Goal: Communication & Community: Connect with others

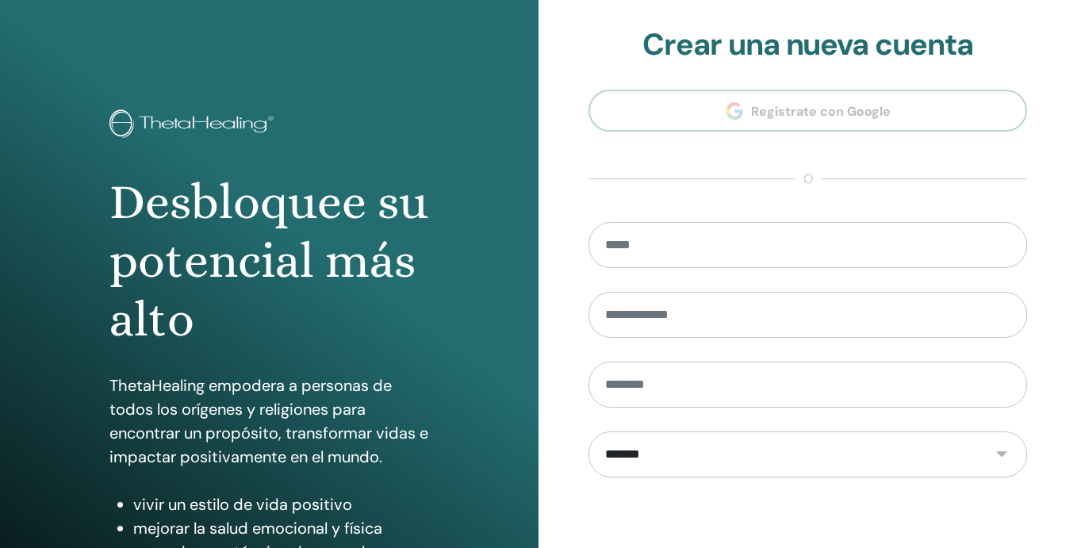
scroll to position [213, 0]
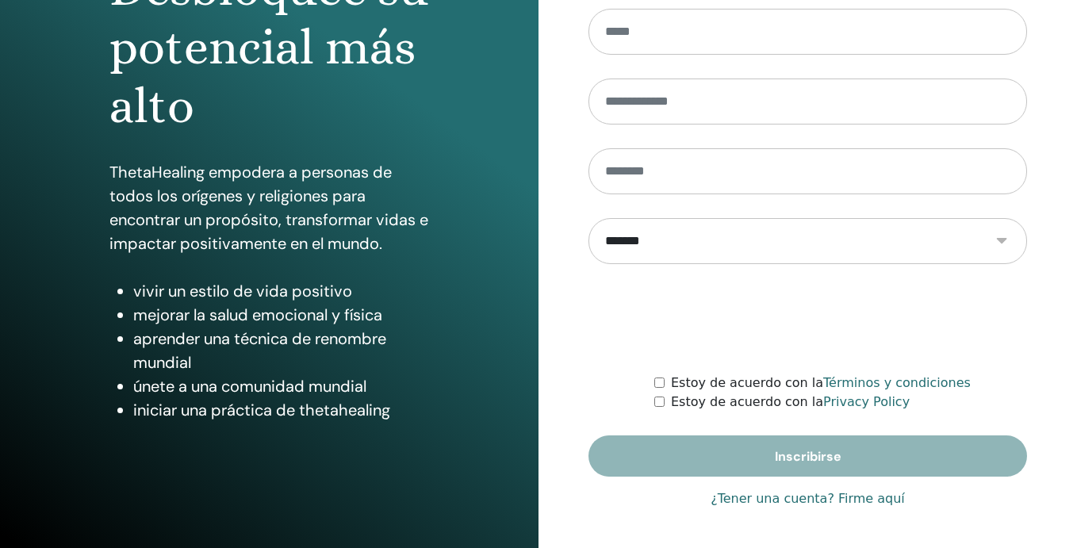
click at [802, 500] on link "¿Tener una cuenta? Firme aquí" at bounding box center [808, 499] width 194 height 19
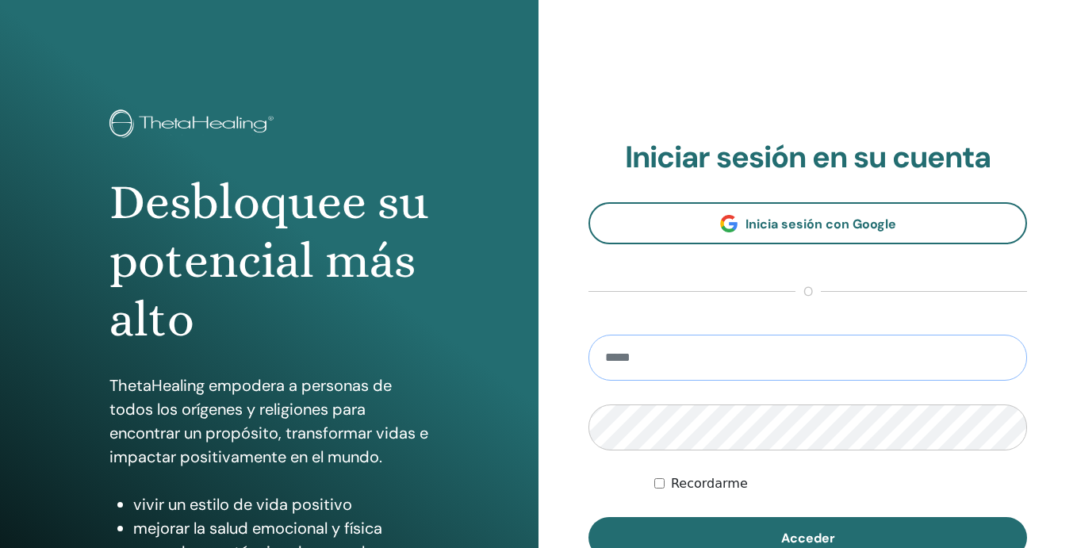
click at [692, 346] on input "email" at bounding box center [808, 358] width 439 height 46
type input "**********"
click at [589, 517] on button "Acceder" at bounding box center [808, 537] width 439 height 41
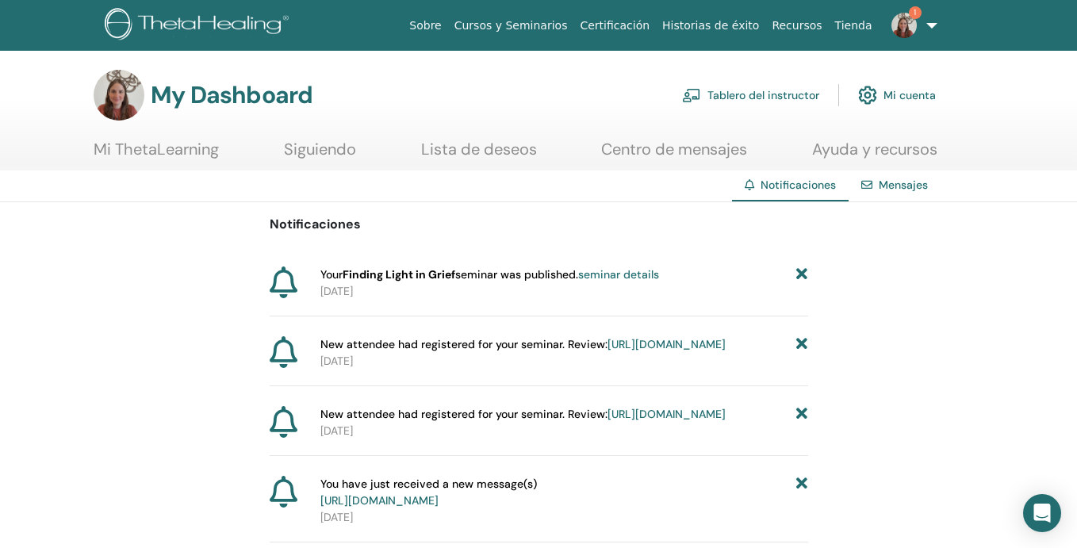
click at [788, 95] on link "Tablero del instructor" at bounding box center [750, 95] width 137 height 35
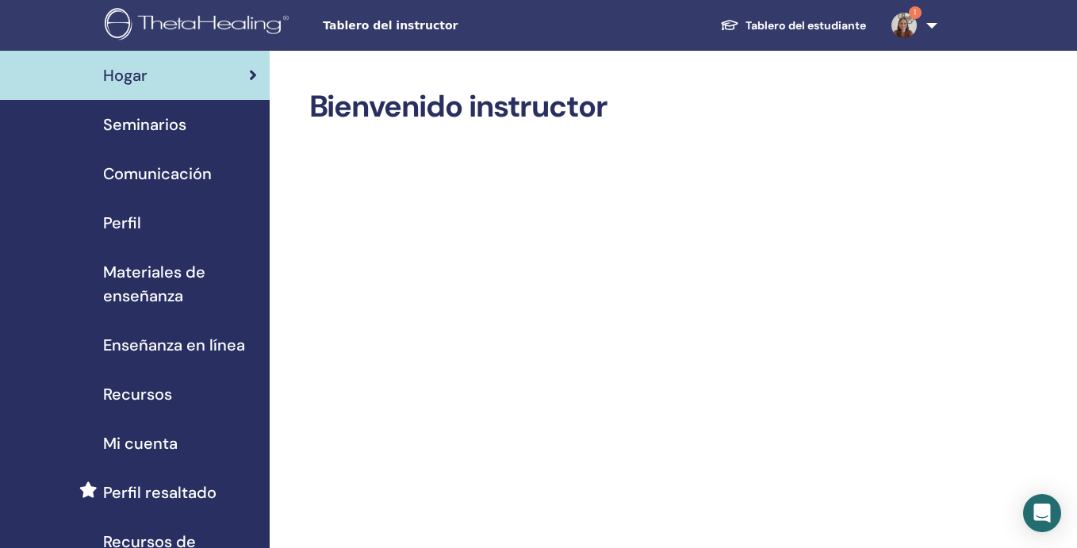
click at [163, 123] on span "Seminarios" at bounding box center [144, 125] width 83 height 24
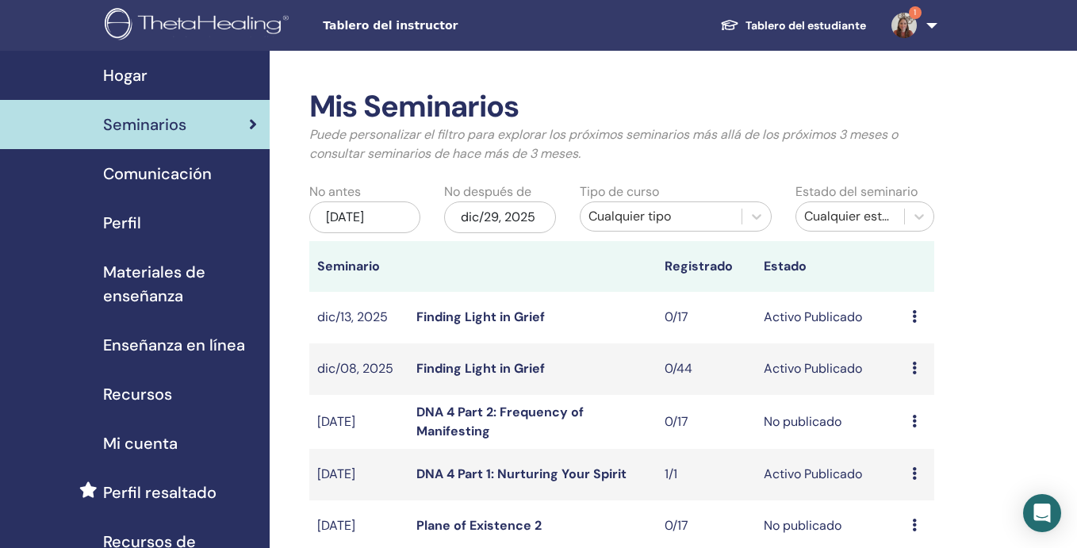
click at [735, 218] on div "Cualquier tipo" at bounding box center [662, 216] width 162 height 25
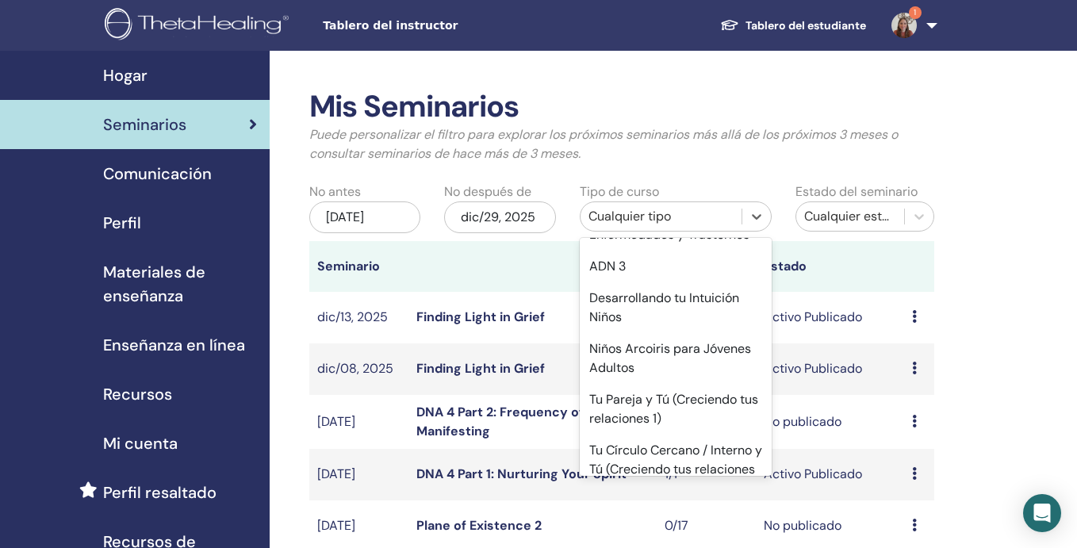
scroll to position [943, 0]
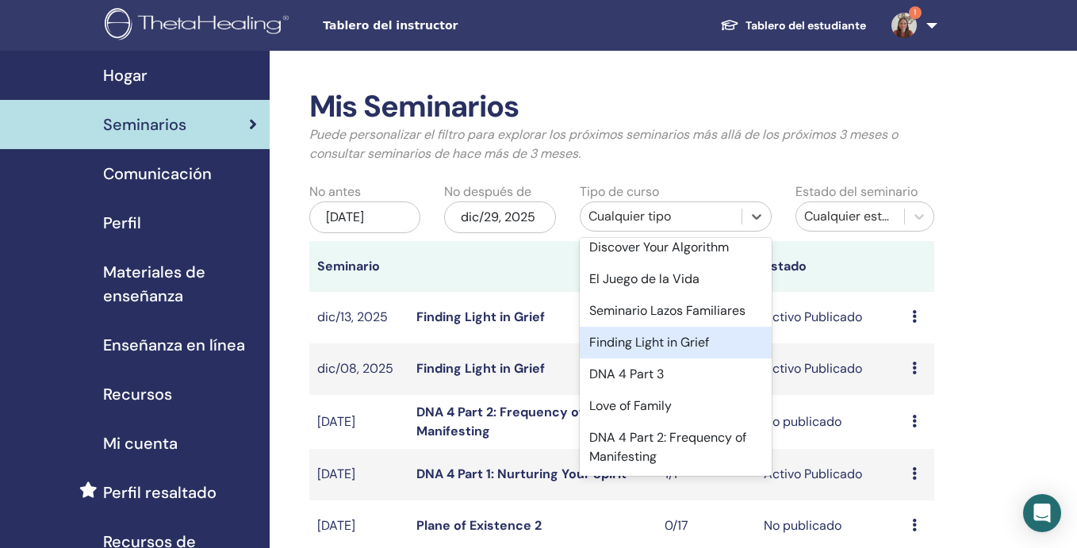
click at [697, 343] on div "Finding Light in Grief" at bounding box center [676, 343] width 193 height 32
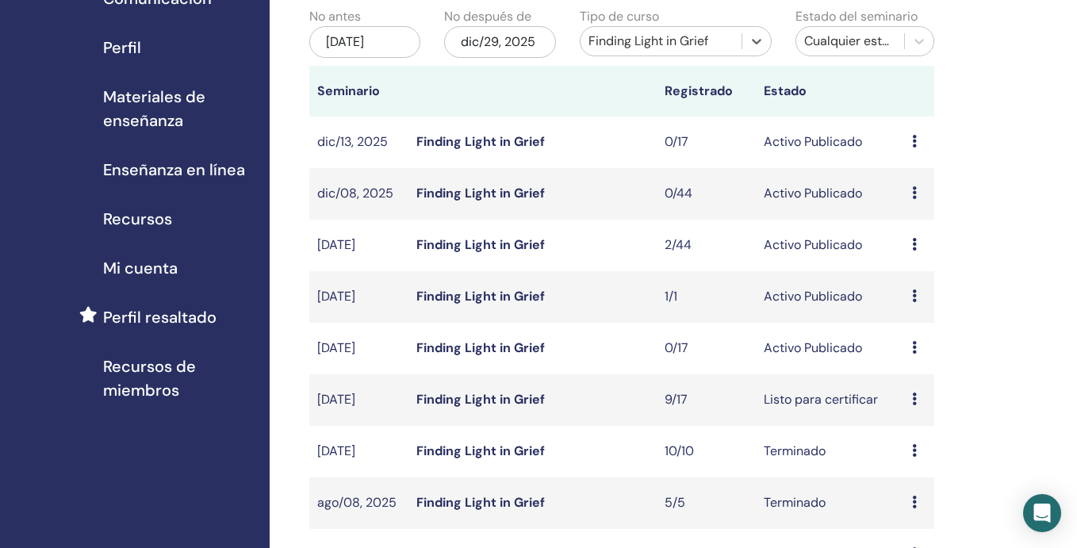
scroll to position [186, 0]
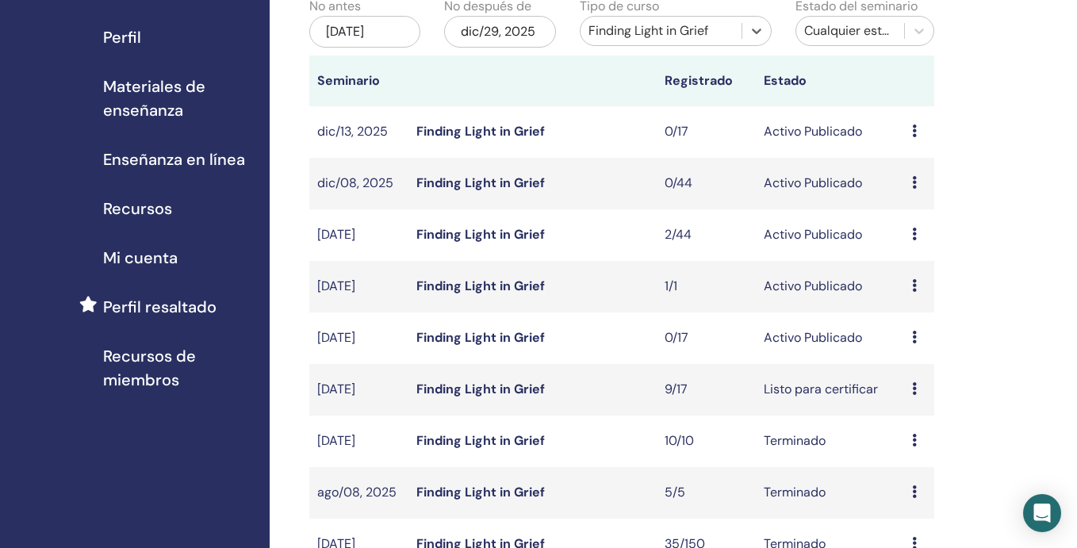
click at [914, 237] on icon at bounding box center [914, 234] width 5 height 13
click at [912, 301] on link "asistentes" at bounding box center [915, 298] width 60 height 17
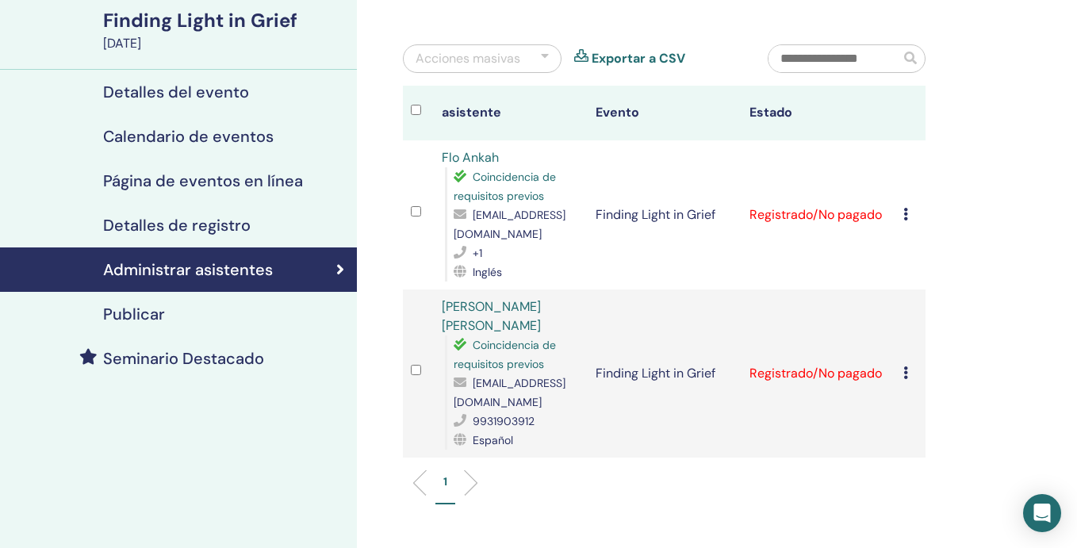
scroll to position [122, 0]
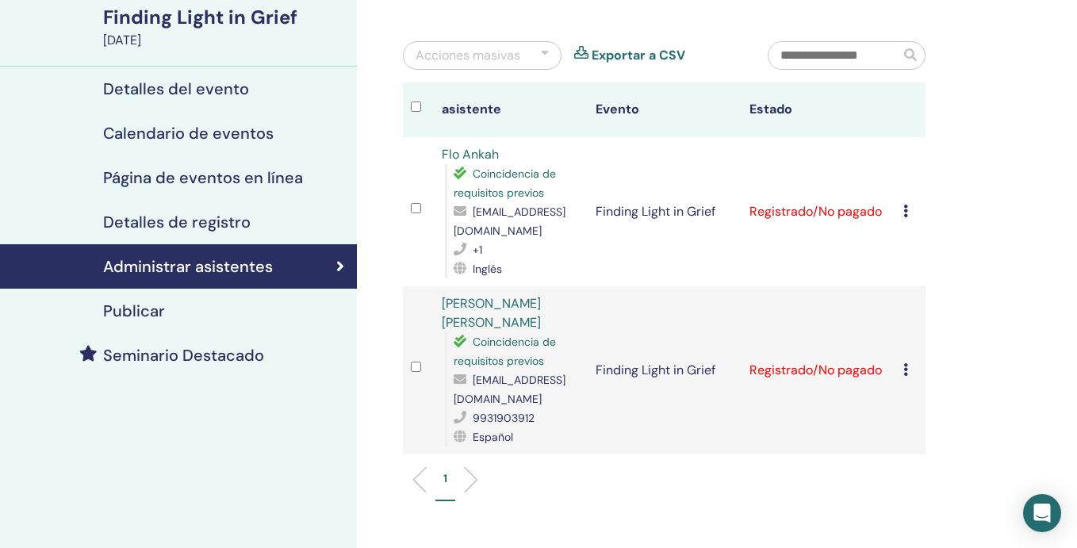
click at [261, 217] on div "Detalles de registro" at bounding box center [179, 222] width 332 height 19
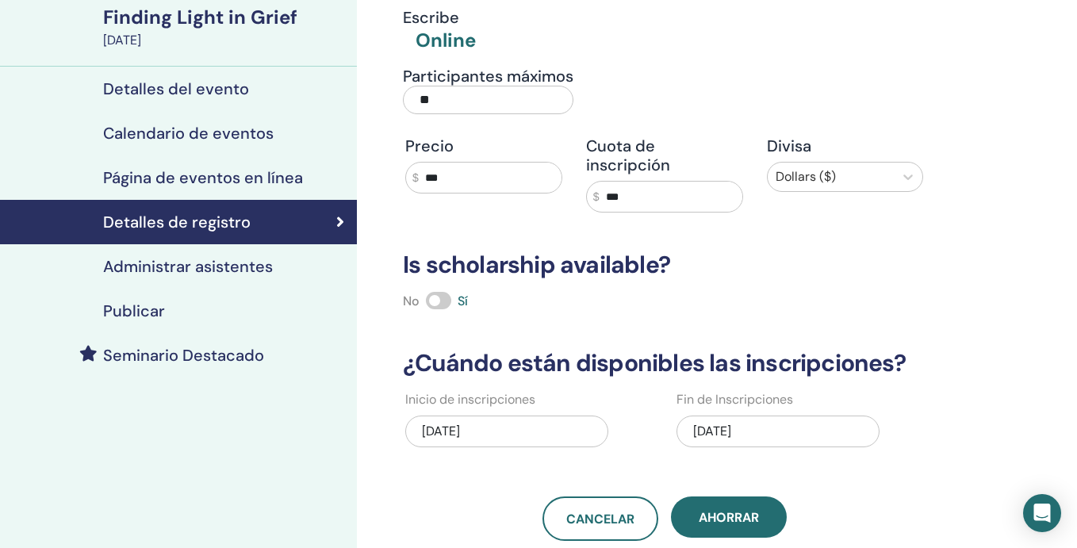
click at [439, 101] on input "**" at bounding box center [488, 100] width 171 height 29
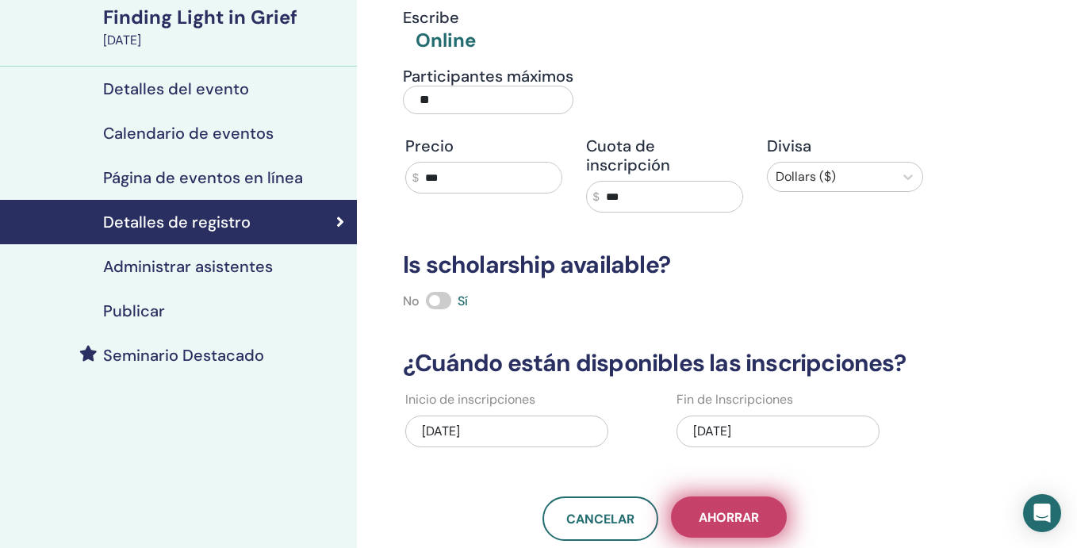
type input "**"
click at [711, 508] on button "Ahorrar" at bounding box center [729, 517] width 116 height 41
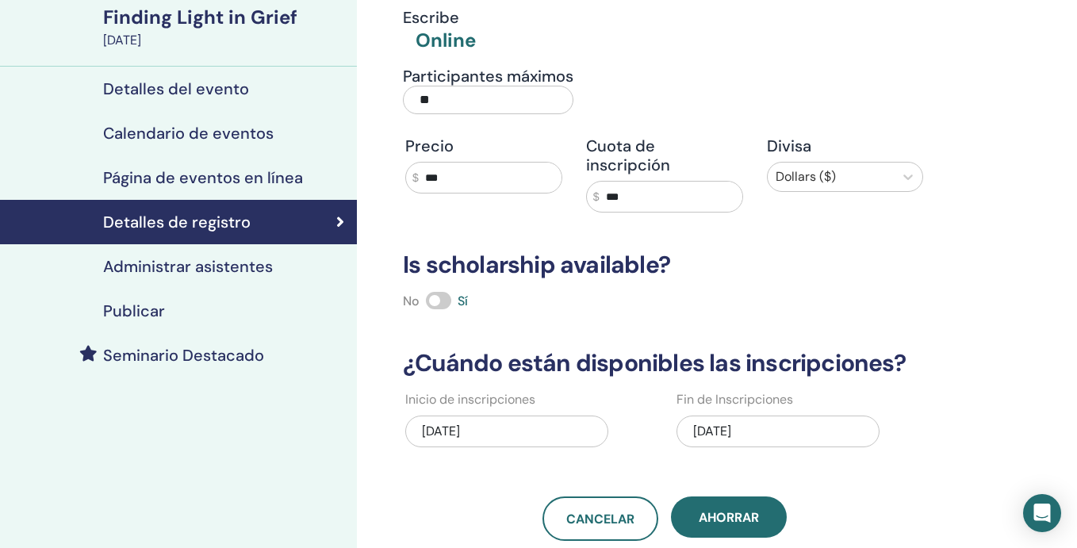
click at [255, 128] on h4 "Calendario de eventos" at bounding box center [188, 133] width 171 height 19
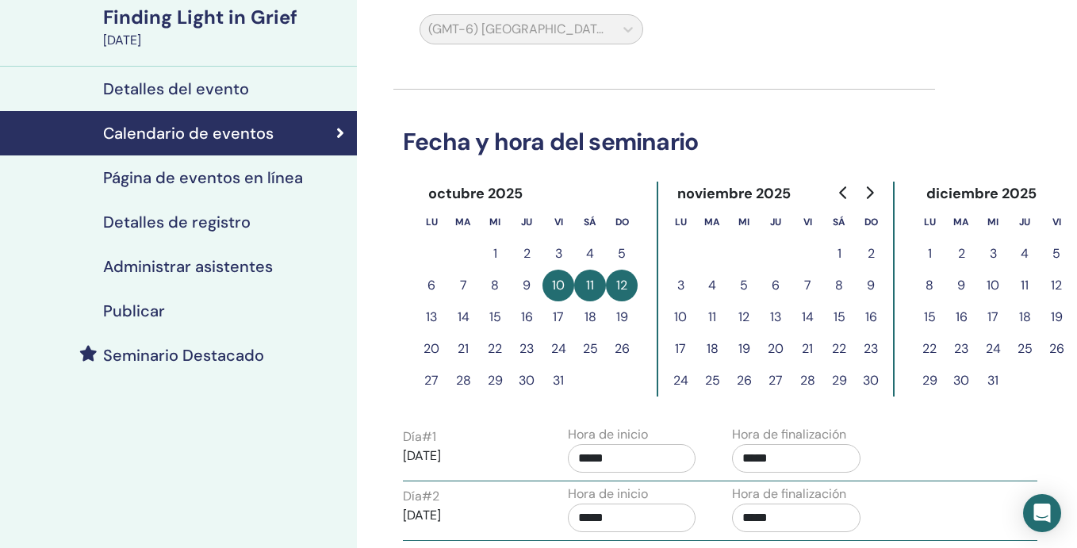
click at [265, 174] on h4 "Página de eventos en línea" at bounding box center [203, 177] width 200 height 19
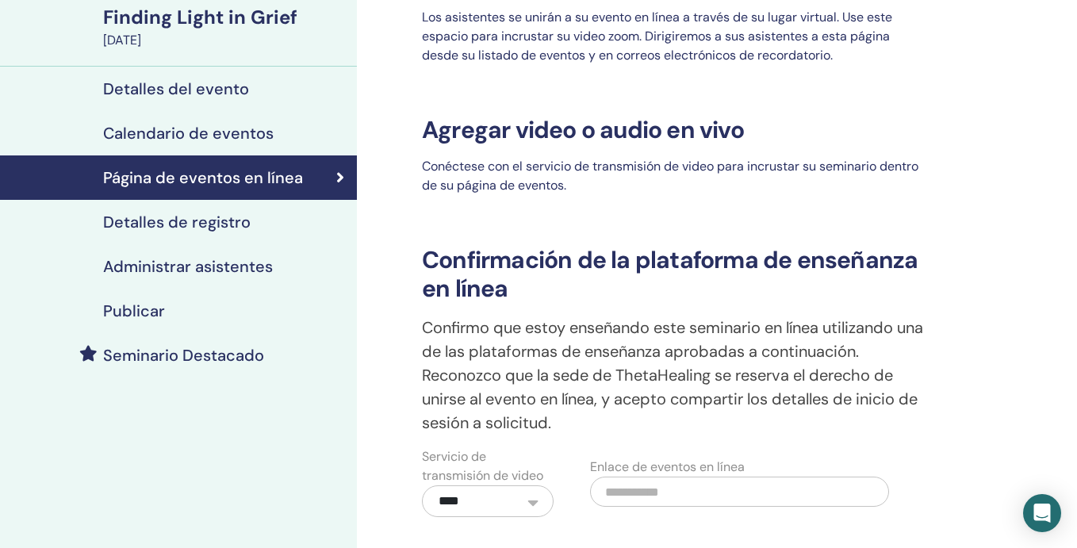
click at [266, 86] on div "Detalles del evento" at bounding box center [179, 88] width 332 height 19
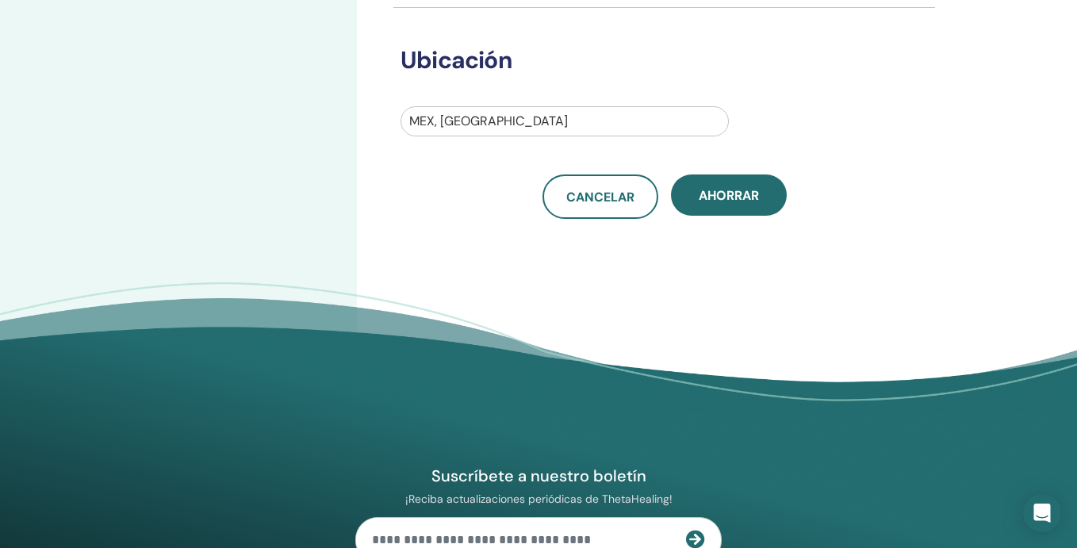
scroll to position [639, 0]
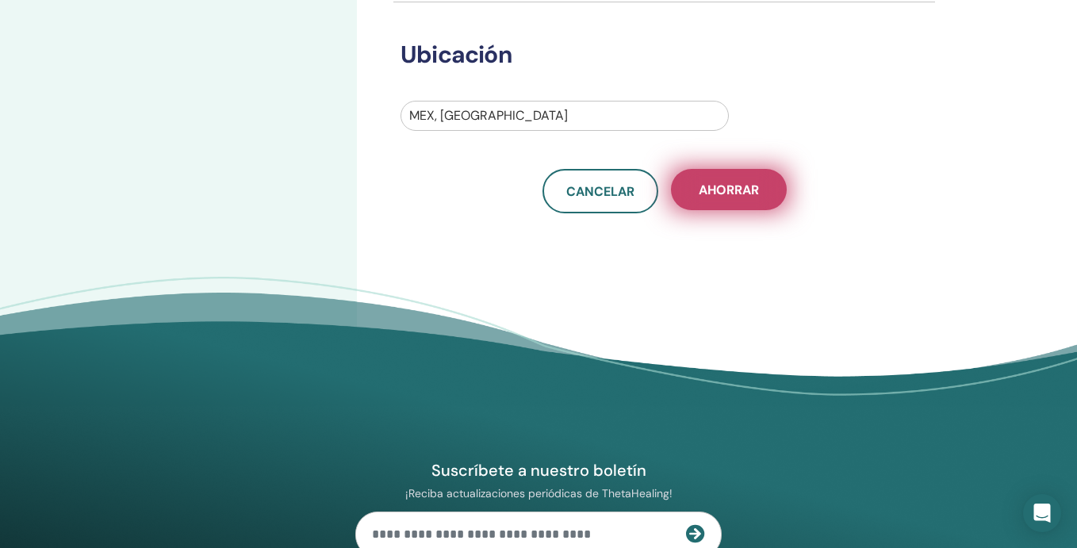
click at [733, 205] on button "Ahorrar" at bounding box center [729, 189] width 116 height 41
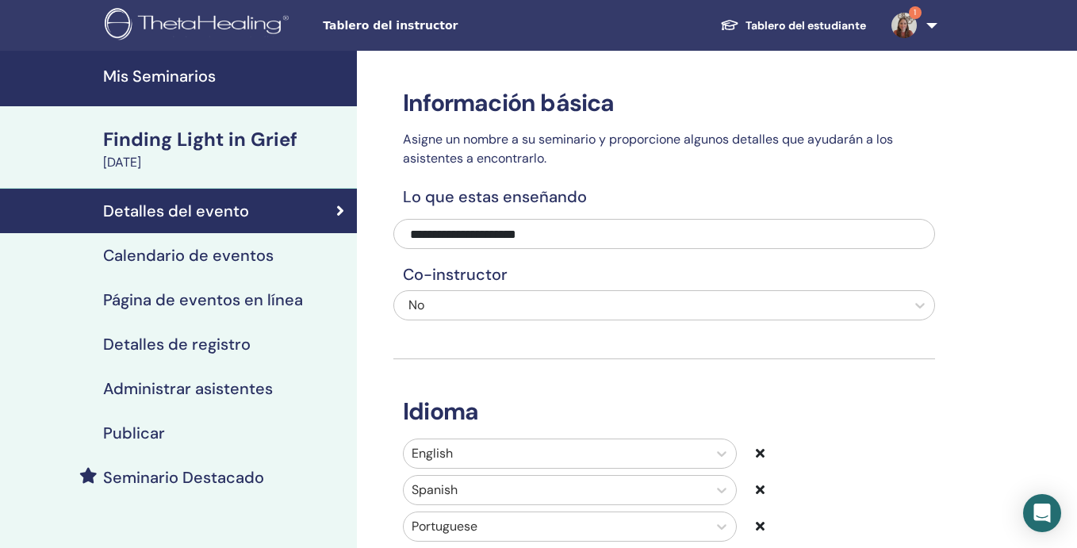
click at [143, 75] on h4 "Mis Seminarios" at bounding box center [225, 76] width 244 height 19
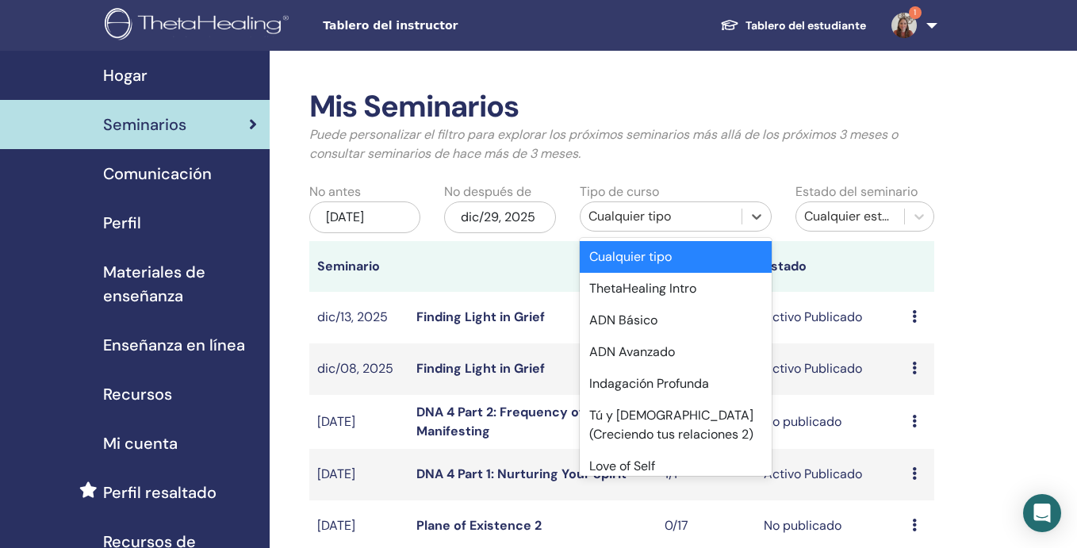
click at [615, 222] on div "Cualquier tipo" at bounding box center [662, 216] width 146 height 19
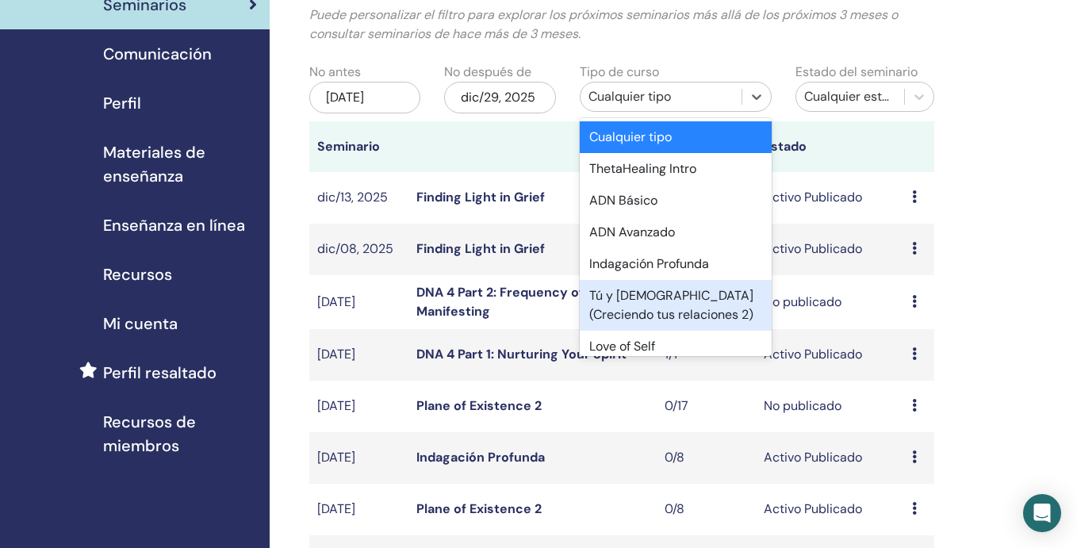
scroll to position [943, 0]
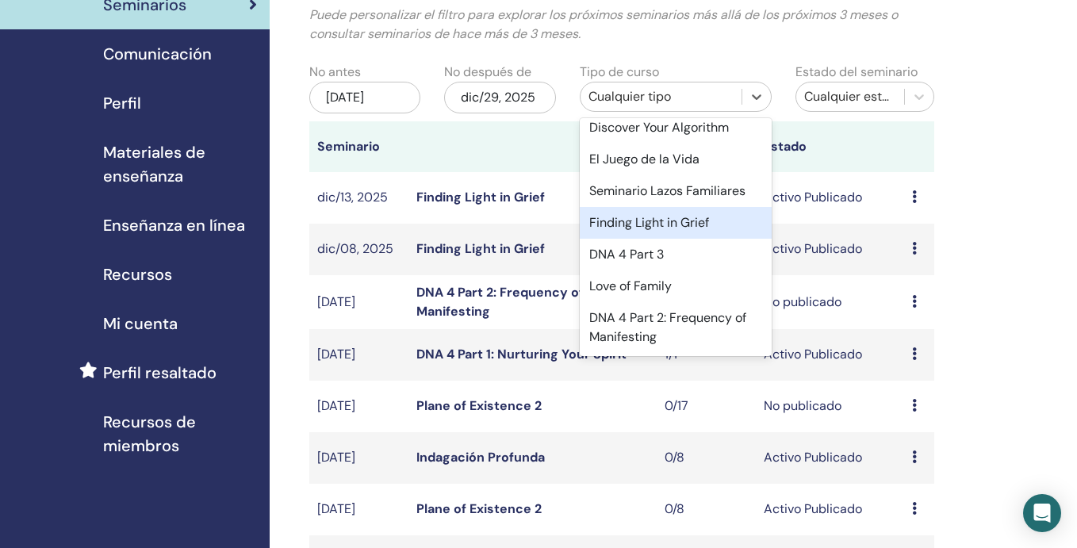
click at [656, 229] on div "Finding Light in Grief" at bounding box center [676, 223] width 193 height 32
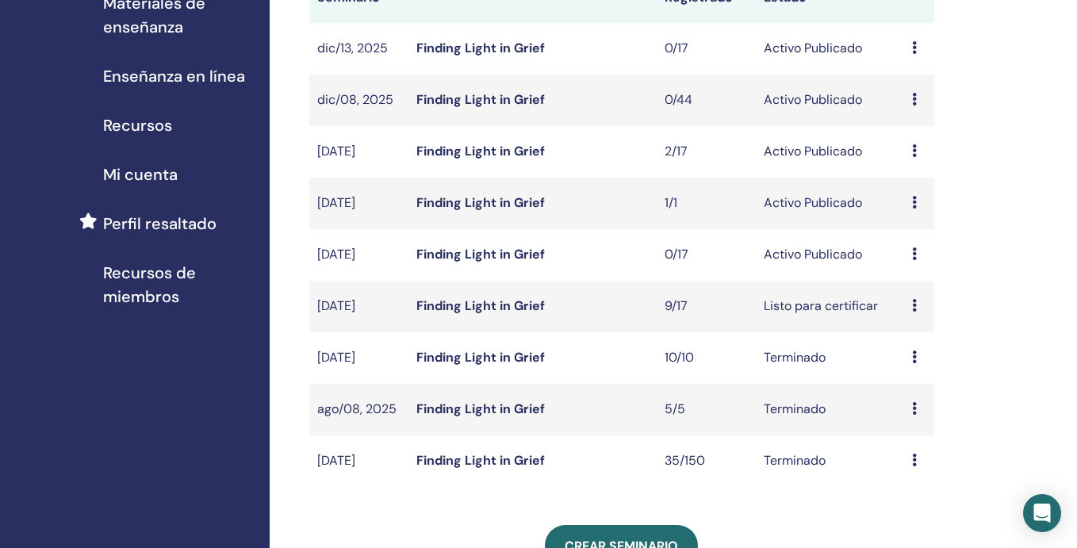
scroll to position [275, 0]
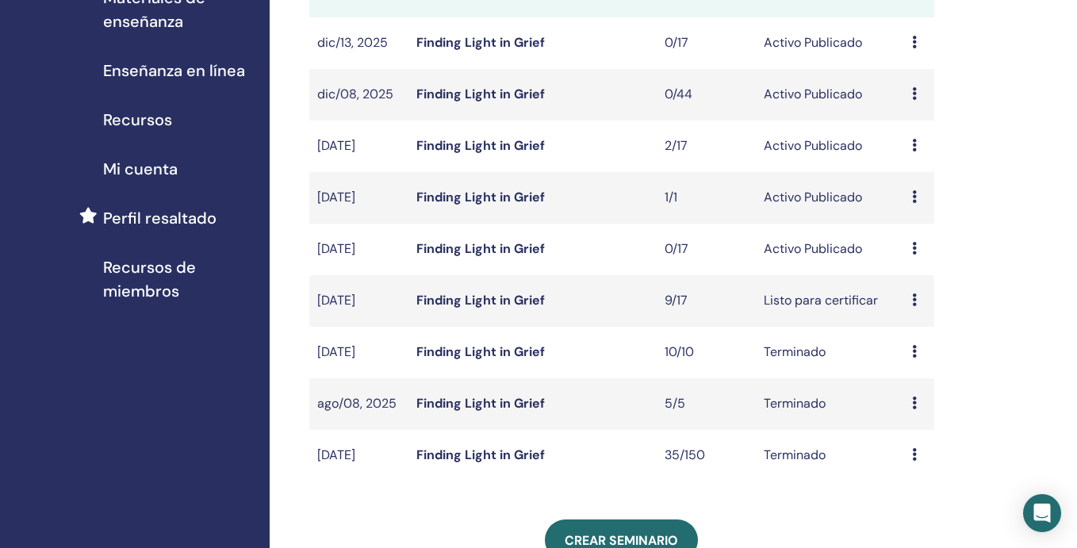
click at [916, 252] on icon at bounding box center [914, 248] width 5 height 13
click at [915, 309] on link "asistentes" at bounding box center [917, 312] width 60 height 17
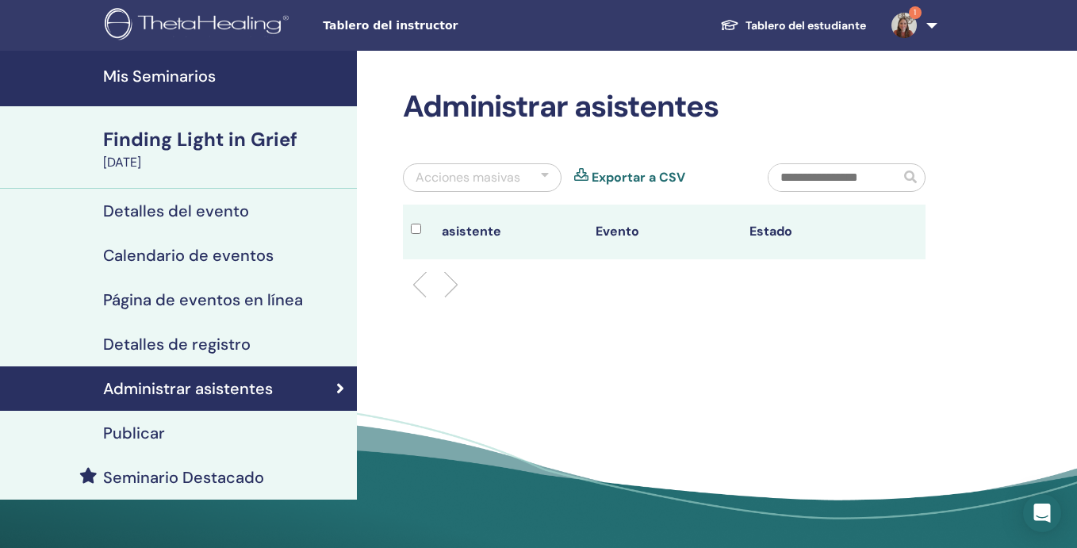
click at [272, 217] on div "Detalles del evento" at bounding box center [179, 211] width 332 height 19
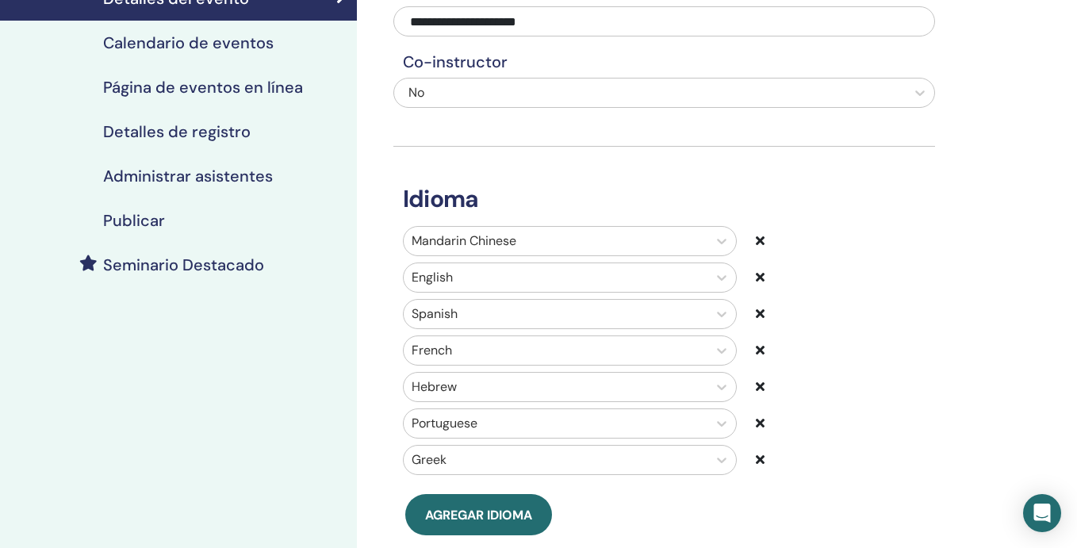
scroll to position [221, 0]
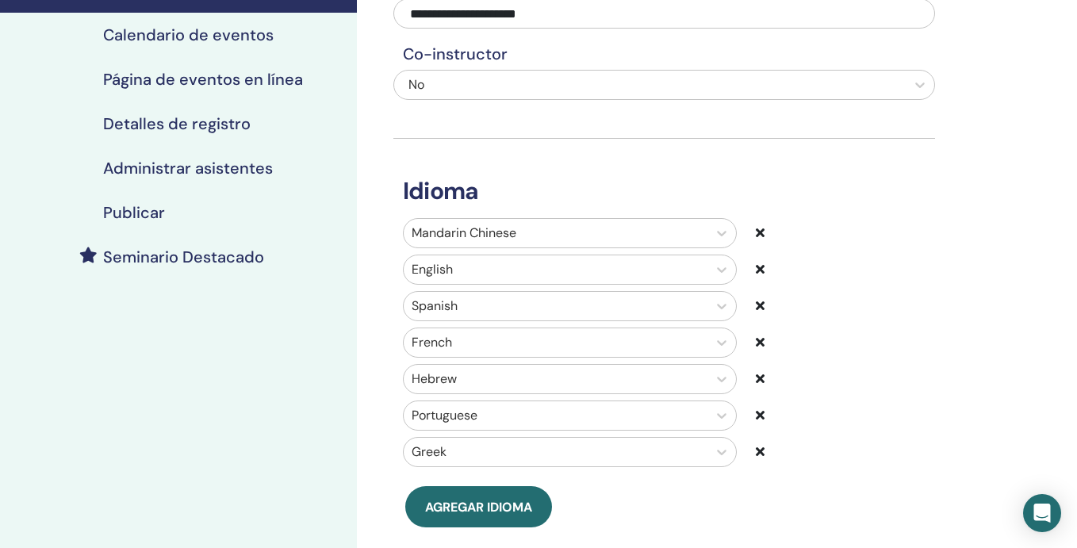
click at [762, 232] on icon at bounding box center [760, 232] width 9 height 13
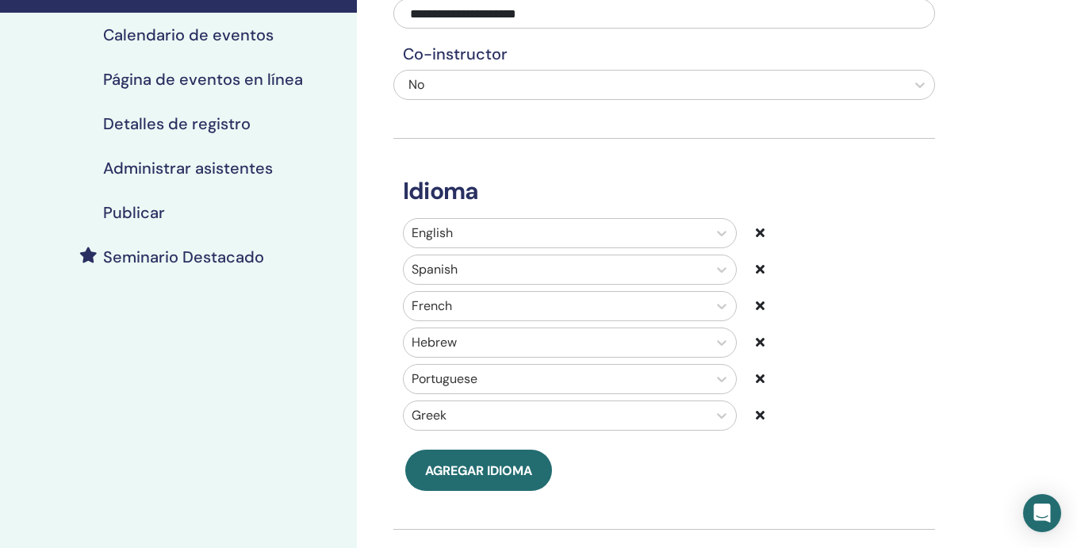
click at [763, 417] on icon at bounding box center [760, 415] width 9 height 13
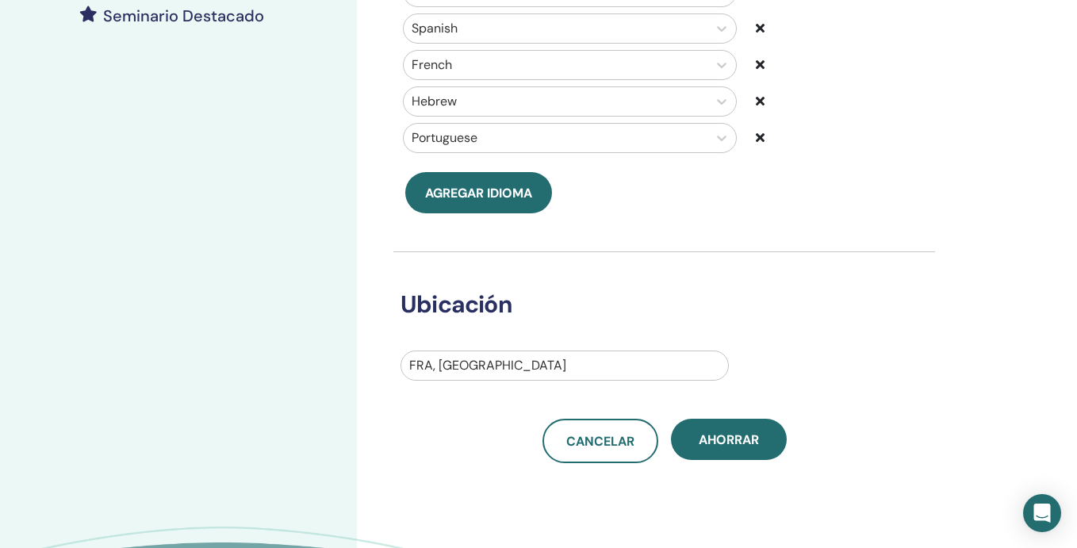
scroll to position [464, 0]
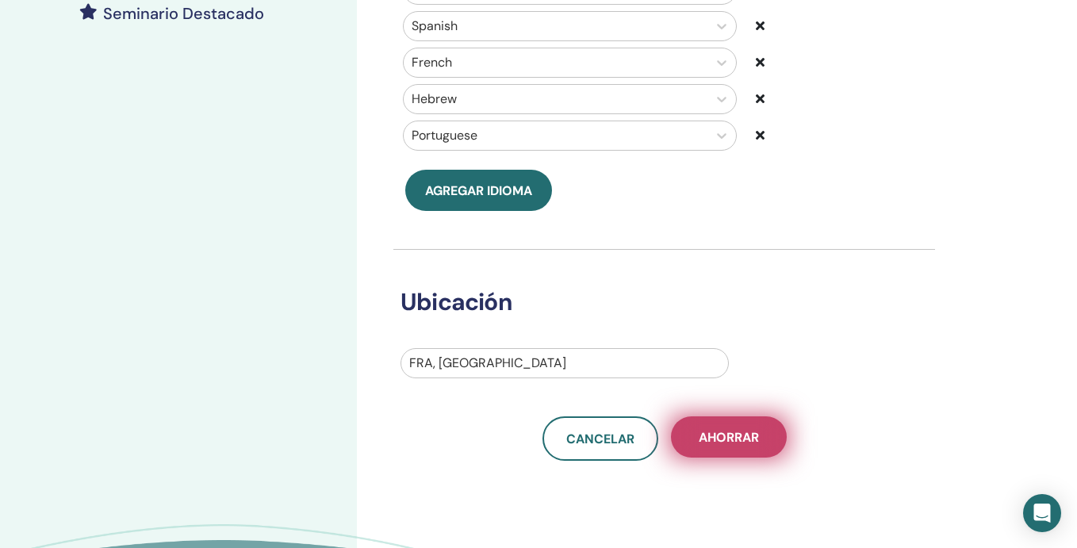
click at [731, 435] on span "Ahorrar" at bounding box center [729, 437] width 60 height 17
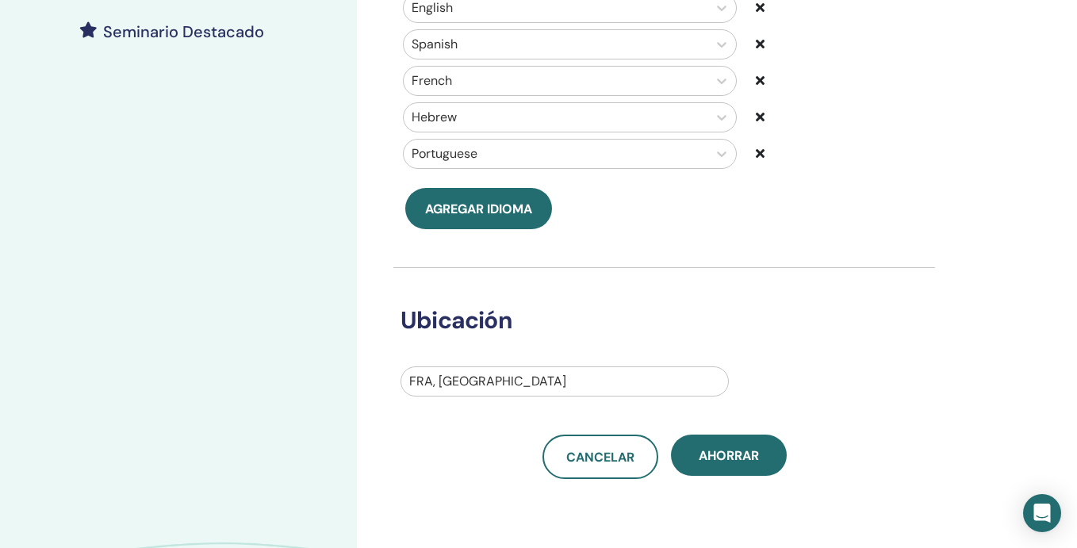
scroll to position [447, 0]
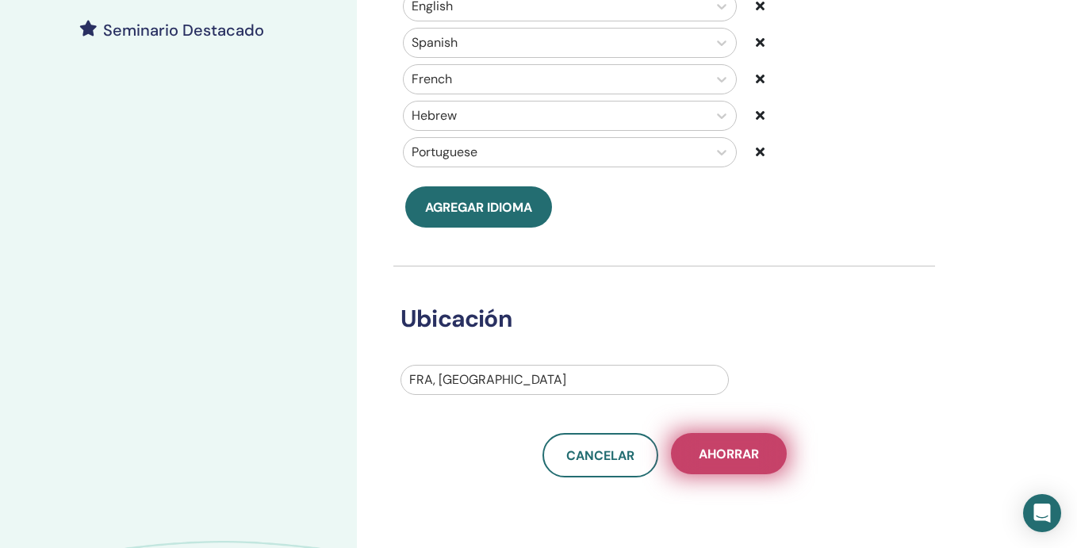
click at [733, 462] on span "Ahorrar" at bounding box center [729, 454] width 60 height 17
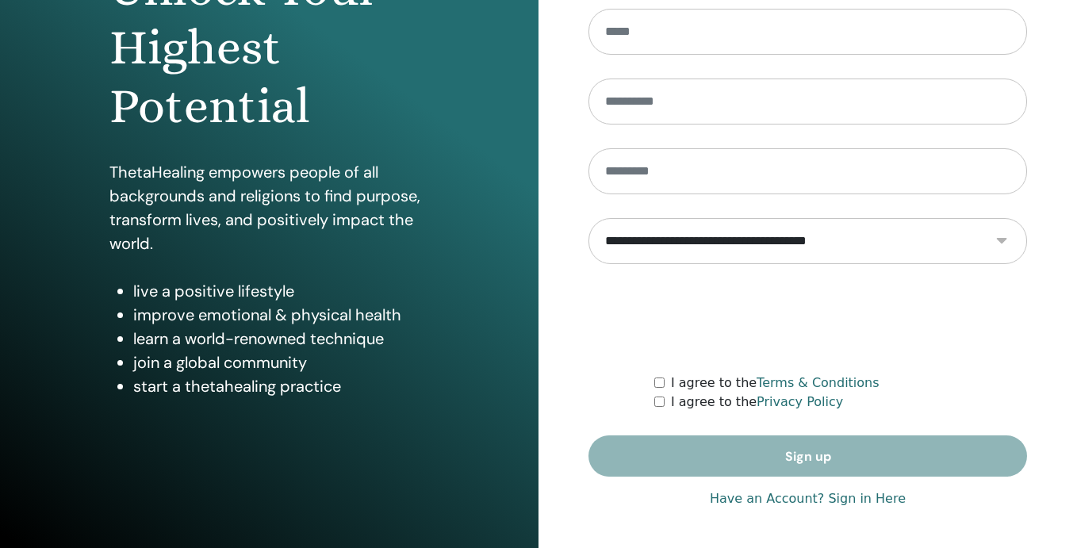
click at [754, 501] on link "Have an Account? Sign in Here" at bounding box center [808, 499] width 196 height 19
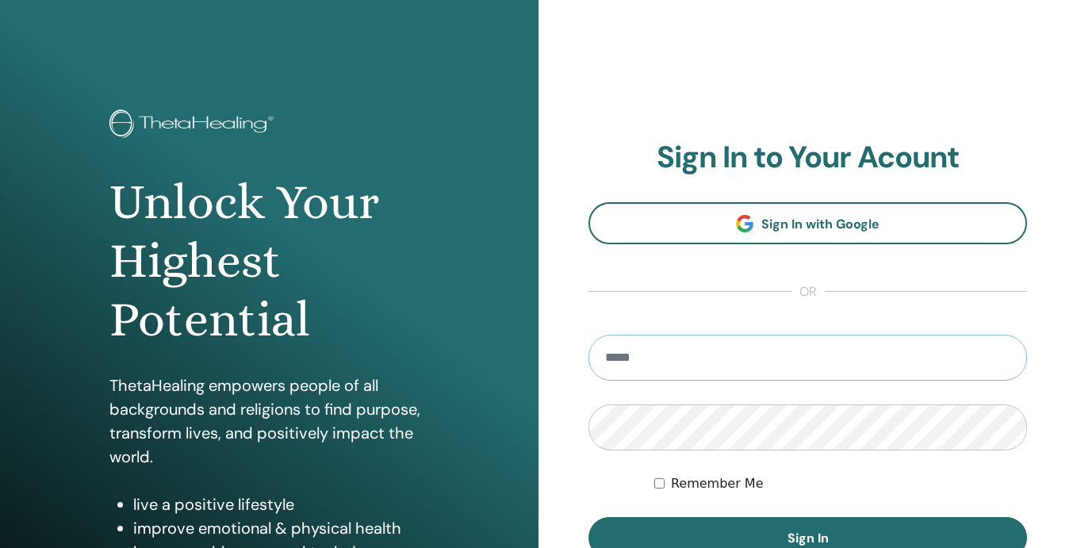
click at [637, 344] on input "email" at bounding box center [808, 358] width 439 height 46
type input "**********"
click at [589, 517] on button "Sign In" at bounding box center [808, 537] width 439 height 41
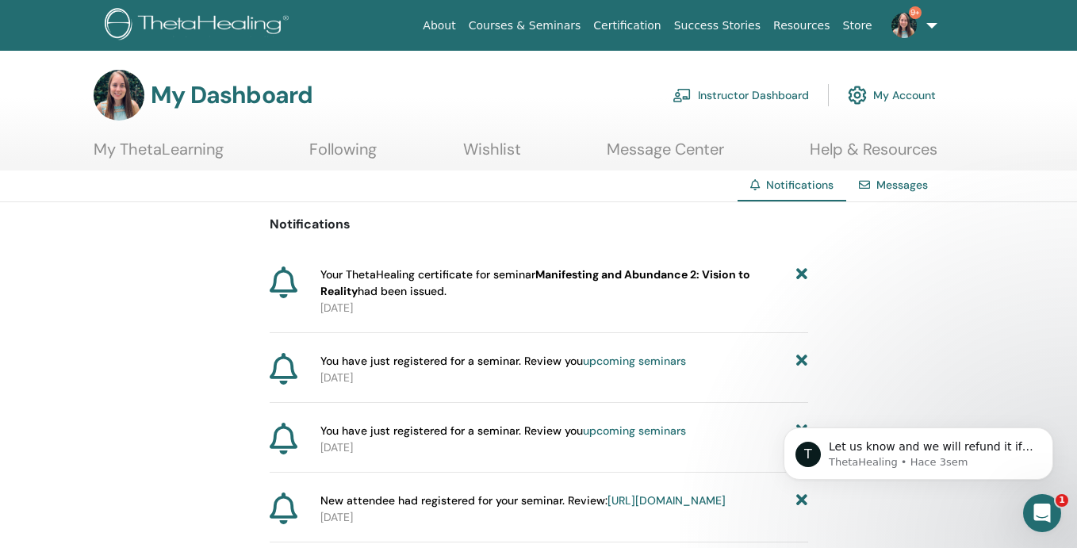
click at [615, 361] on link "upcoming seminars" at bounding box center [634, 361] width 103 height 14
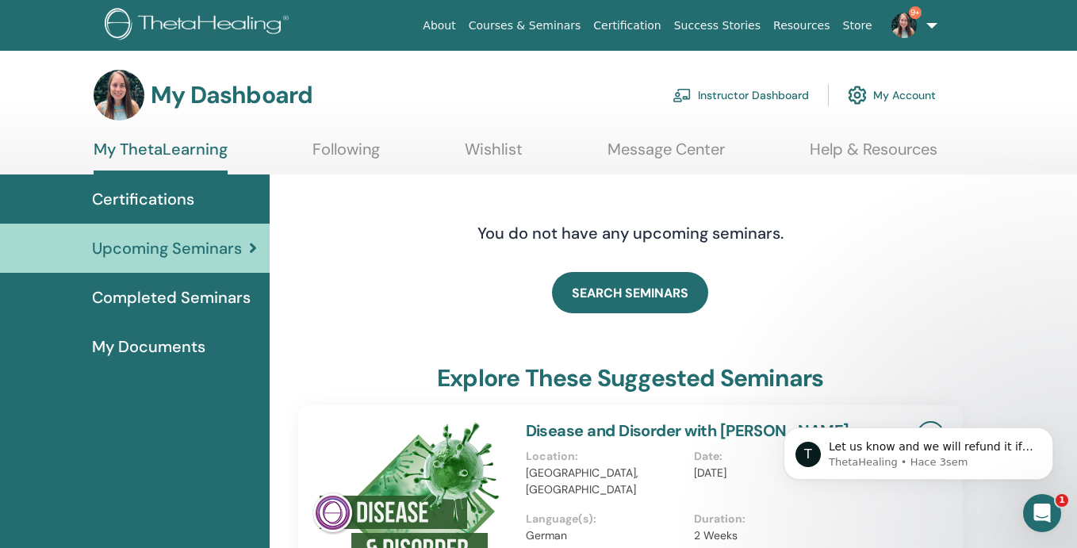
click at [910, 23] on img at bounding box center [904, 25] width 25 height 25
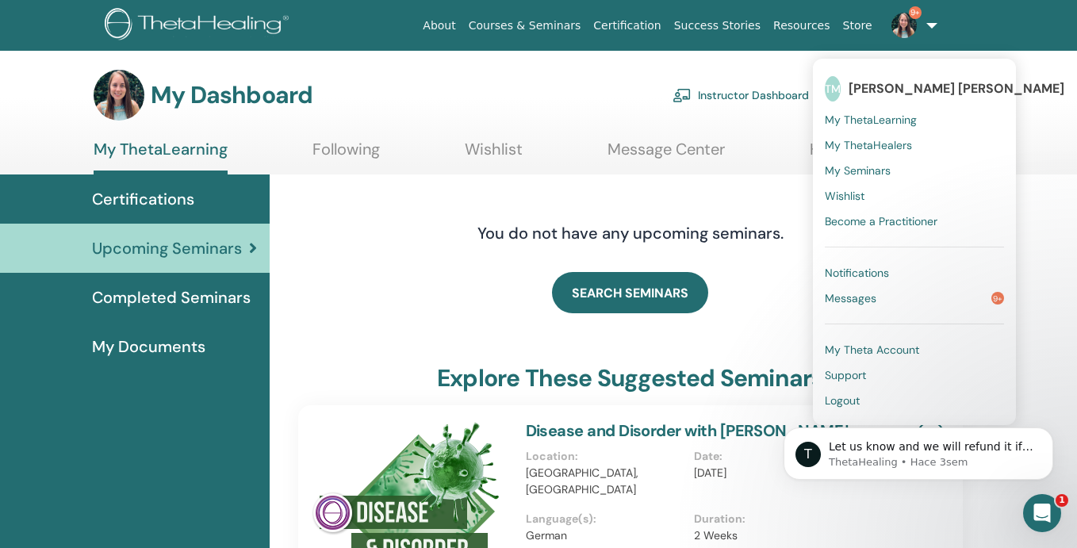
click at [885, 282] on link "Notifications" at bounding box center [914, 272] width 179 height 25
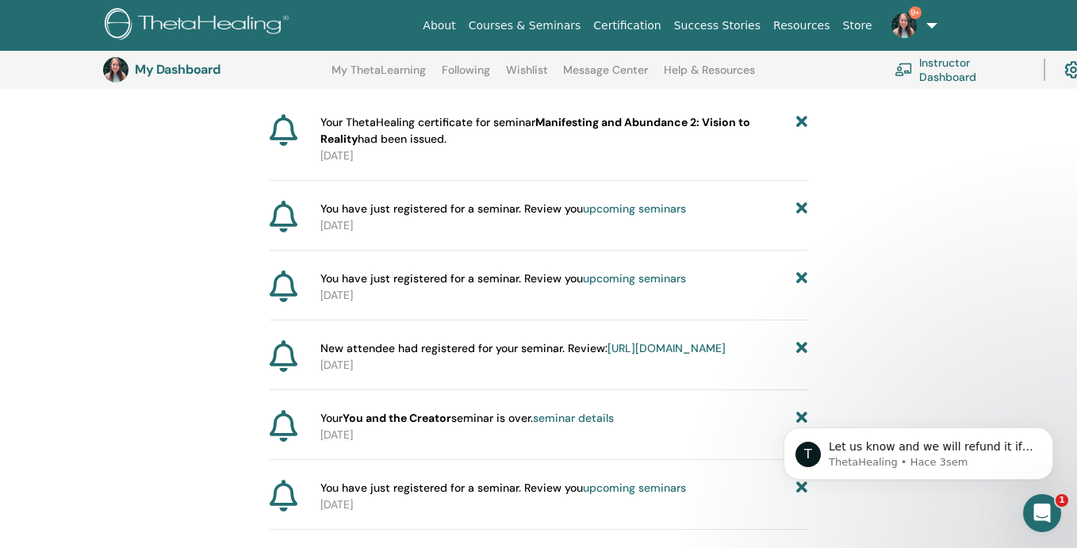
scroll to position [194, 0]
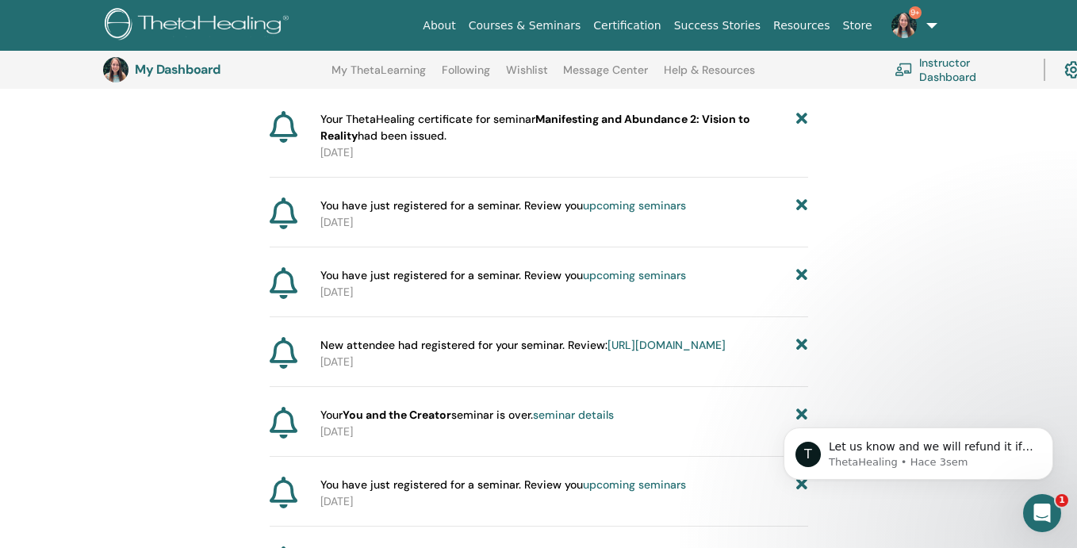
click at [689, 352] on link "https://member.thetahealing.com/instructor/seminar/373669/attendees" at bounding box center [667, 345] width 118 height 14
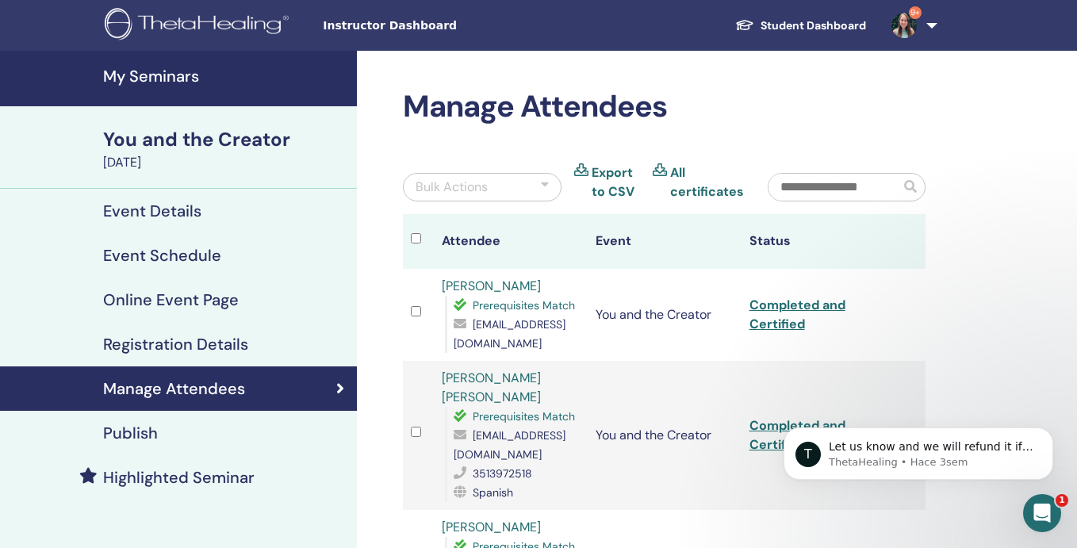
click at [901, 21] on img at bounding box center [904, 25] width 25 height 25
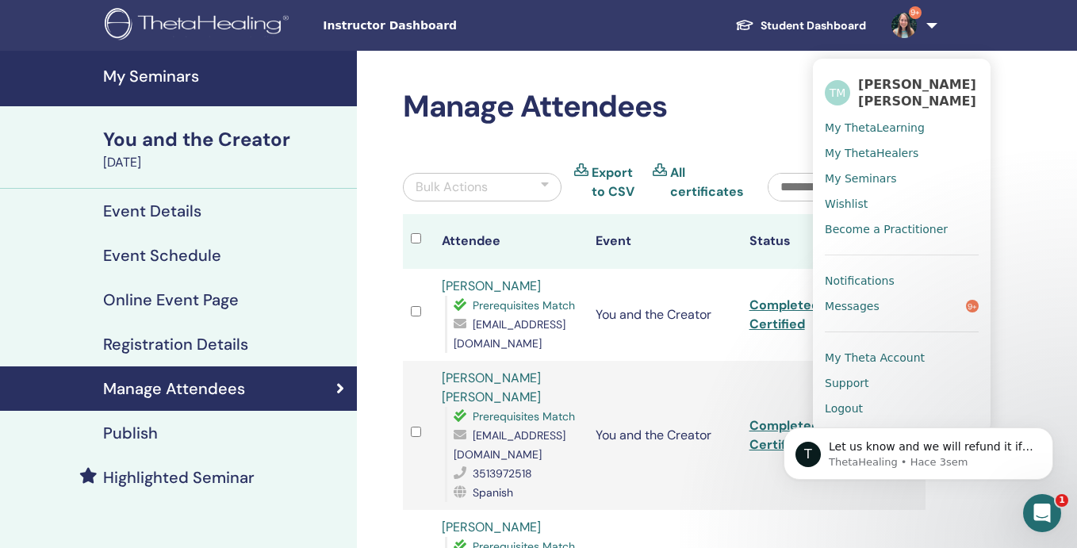
click at [878, 319] on link "Messages 9+" at bounding box center [902, 306] width 154 height 25
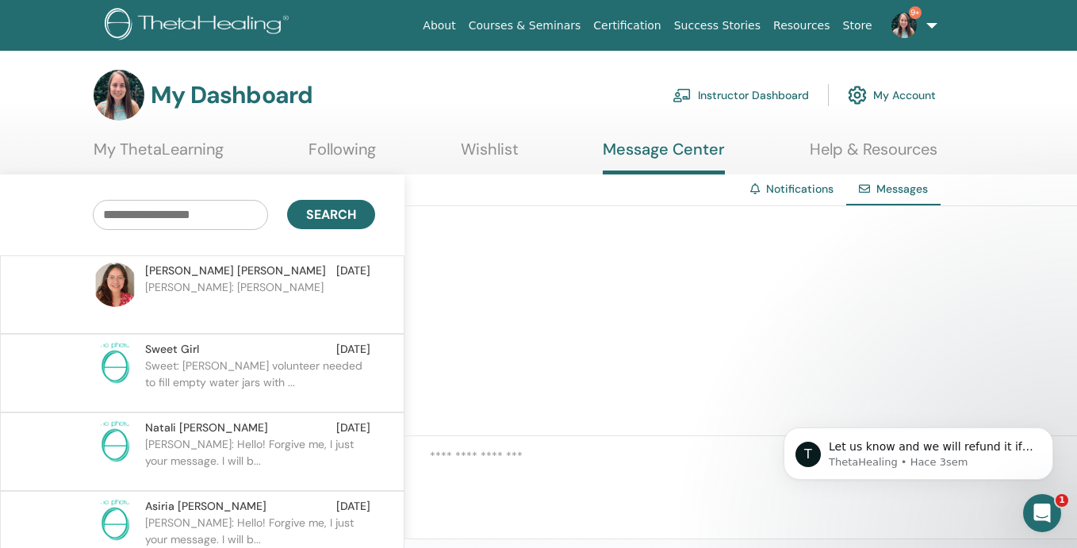
click at [769, 193] on link "Notifications" at bounding box center [799, 189] width 67 height 14
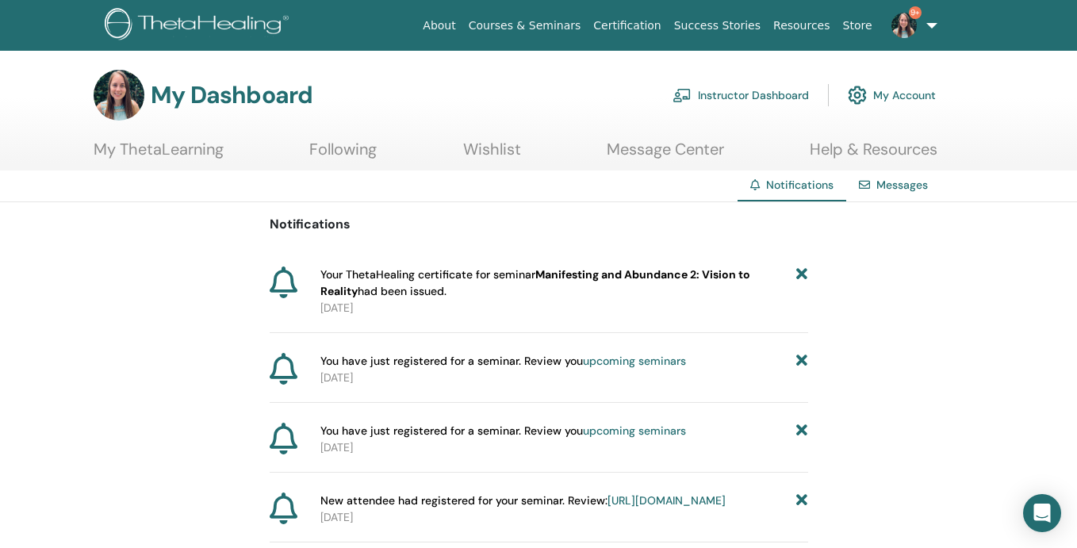
click at [740, 103] on link "Instructor Dashboard" at bounding box center [741, 95] width 136 height 35
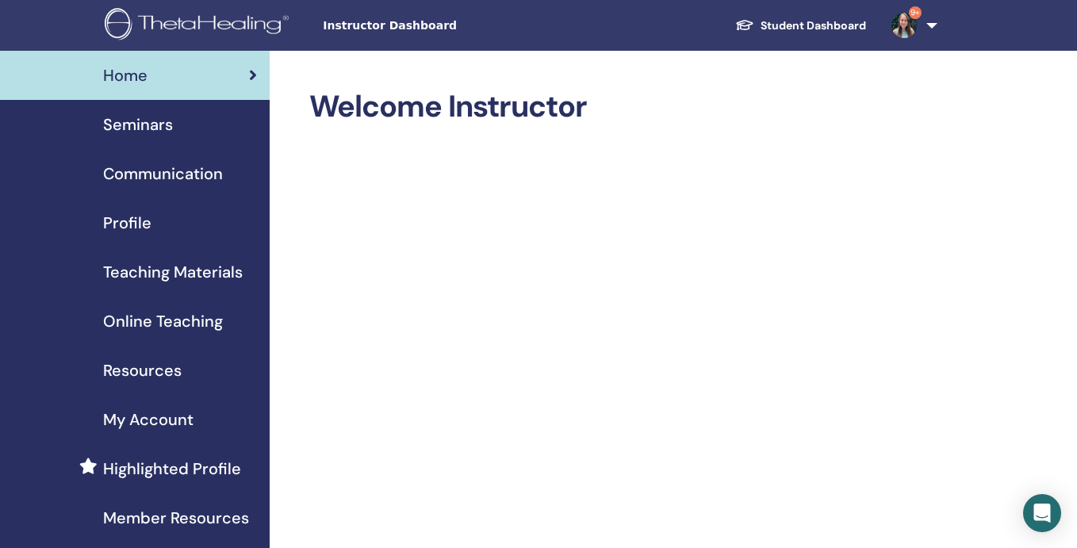
click at [931, 31] on link "9+" at bounding box center [911, 25] width 65 height 51
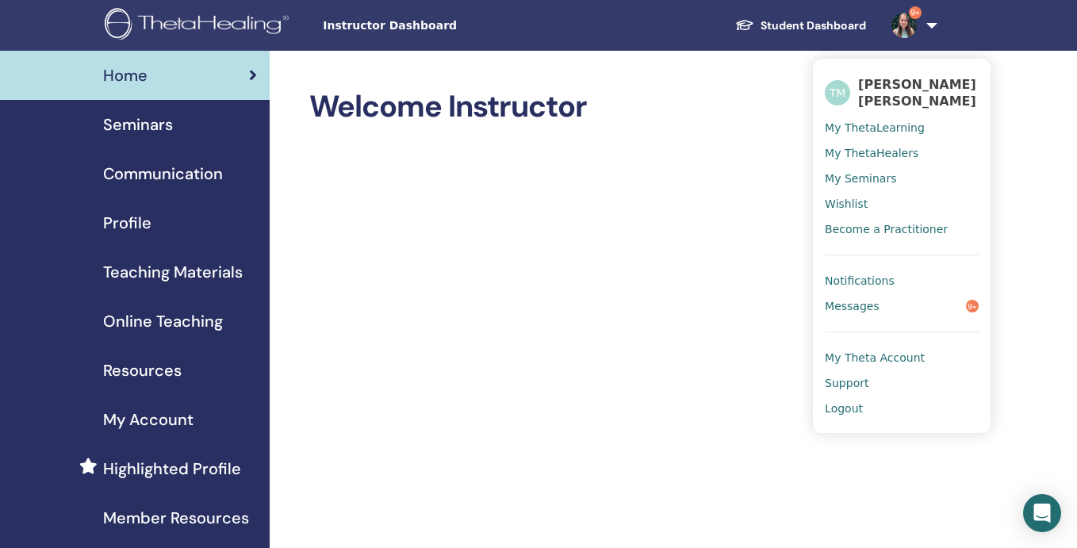
click at [891, 319] on link "Messages 9+" at bounding box center [902, 306] width 154 height 25
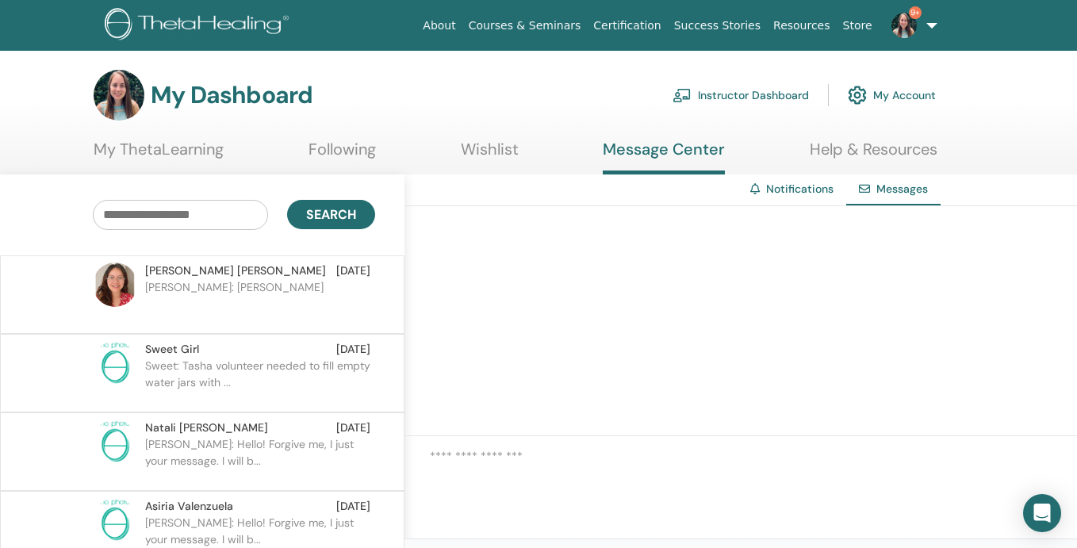
click at [253, 279] on p "[PERSON_NAME]: [PERSON_NAME]" at bounding box center [260, 303] width 230 height 48
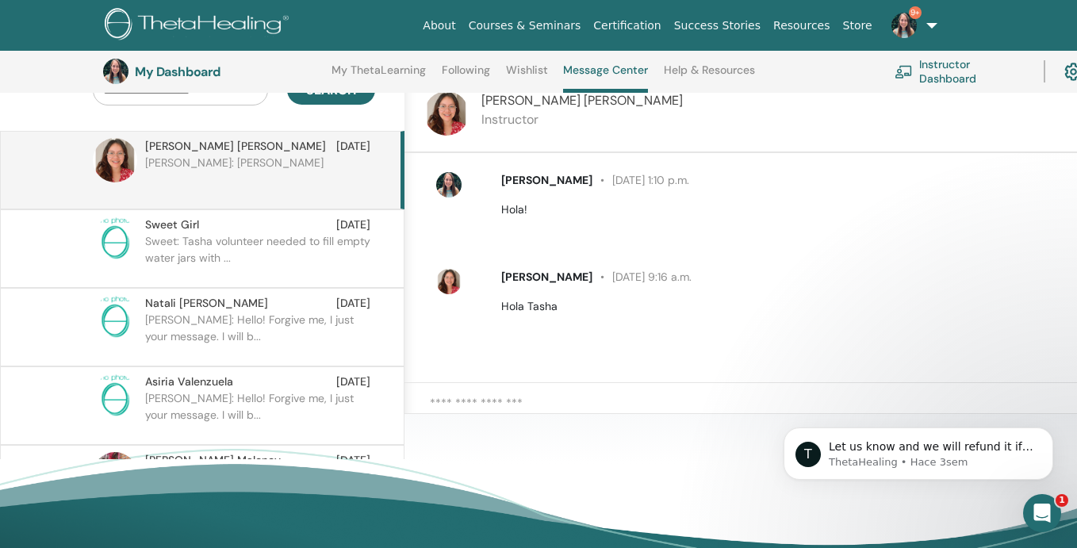
scroll to position [171, 0]
